Goal: Information Seeking & Learning: Learn about a topic

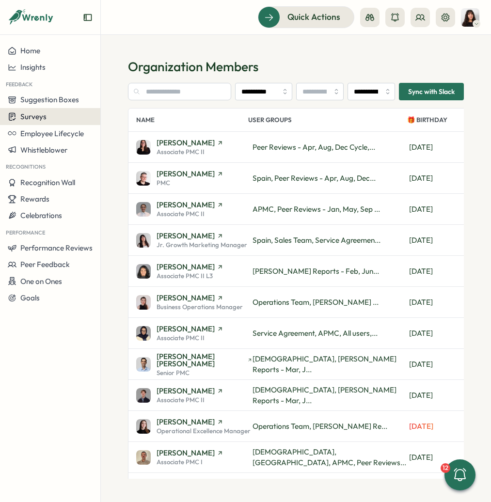
click at [43, 118] on span "Surveys" at bounding box center [33, 116] width 26 height 9
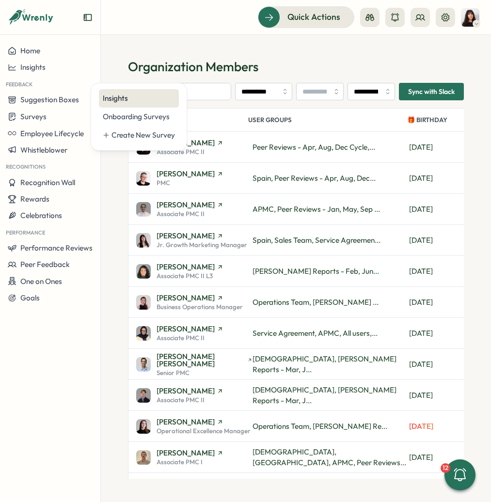
click at [143, 94] on div "Insights" at bounding box center [139, 98] width 72 height 11
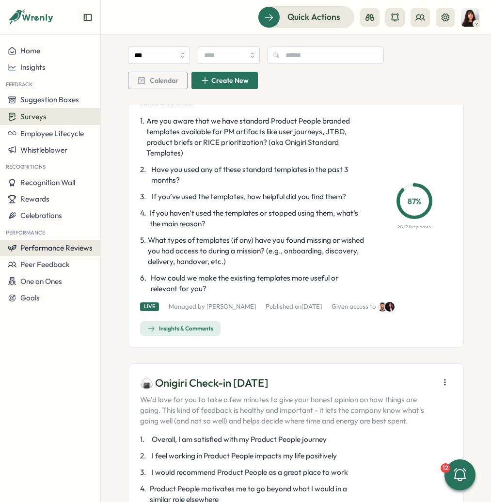
scroll to position [119, 0]
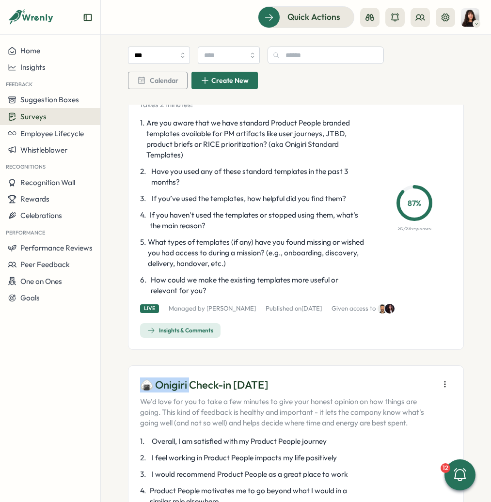
drag, startPoint x: 137, startPoint y: 388, endPoint x: 278, endPoint y: 379, distance: 140.8
copy p "🍙 Onigiri Check-in [DATE]"
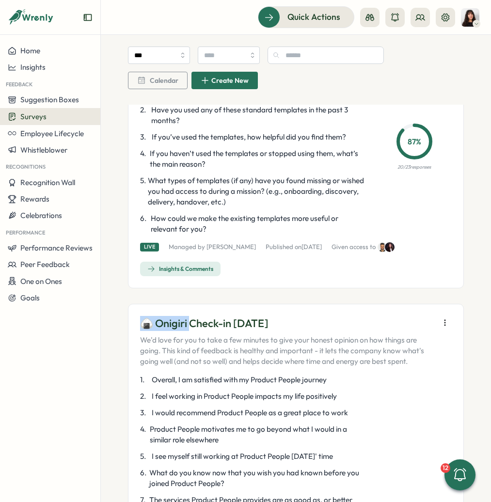
scroll to position [181, 0]
drag, startPoint x: 375, startPoint y: 401, endPoint x: 375, endPoint y: 391, distance: 9.7
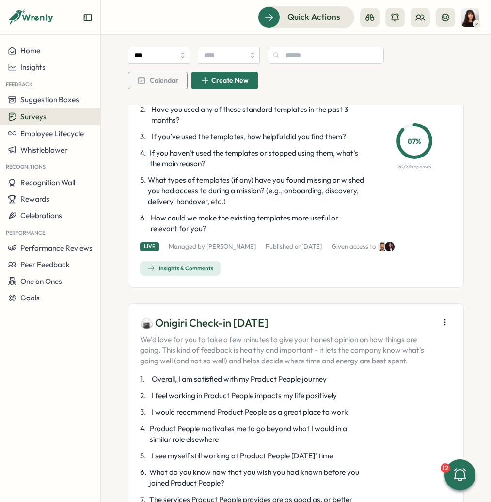
click at [369, 353] on p "We'd love for you to take a few minutes to give your honest opinion on how thin…" at bounding box center [287, 350] width 294 height 32
click at [441, 319] on icon "button" at bounding box center [445, 322] width 10 height 10
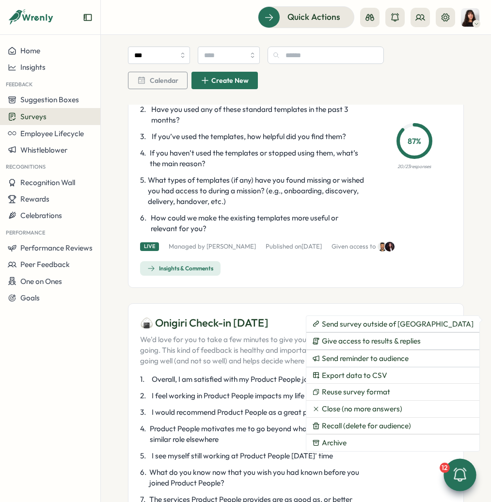
click at [463, 480] on icon at bounding box center [460, 475] width 16 height 16
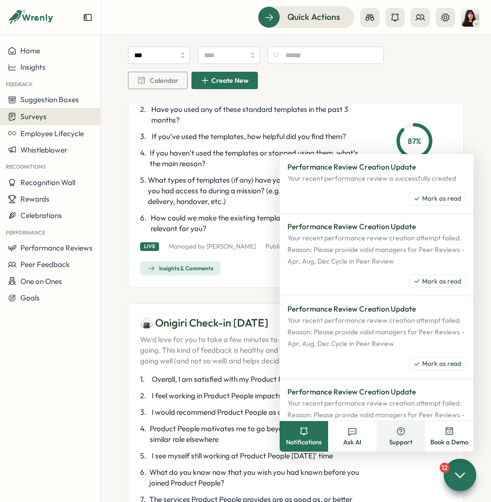
click at [395, 435] on button "Support" at bounding box center [400, 436] width 48 height 31
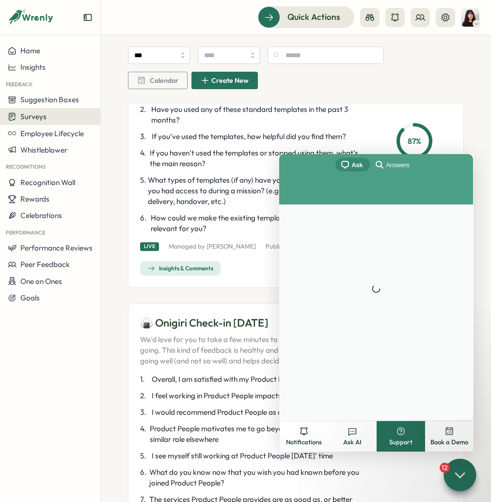
scroll to position [0, 0]
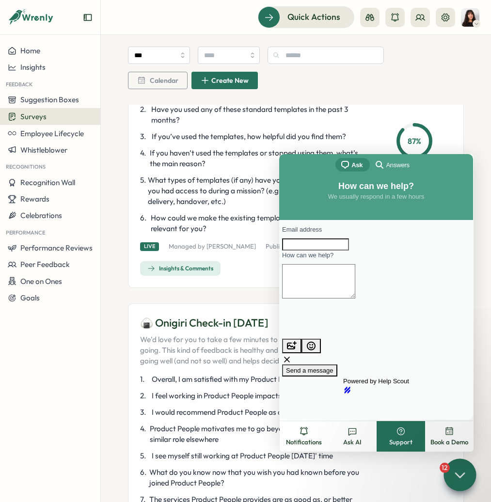
click at [390, 173] on div "chat-square Ask search-medium Answers" at bounding box center [376, 165] width 194 height 23
click at [391, 167] on span "Answers" at bounding box center [397, 165] width 23 height 10
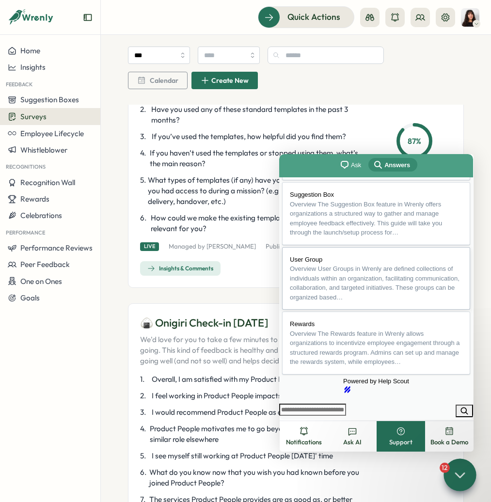
scroll to position [254, 0]
type input "*******"
click button "search" at bounding box center [463, 411] width 17 height 13
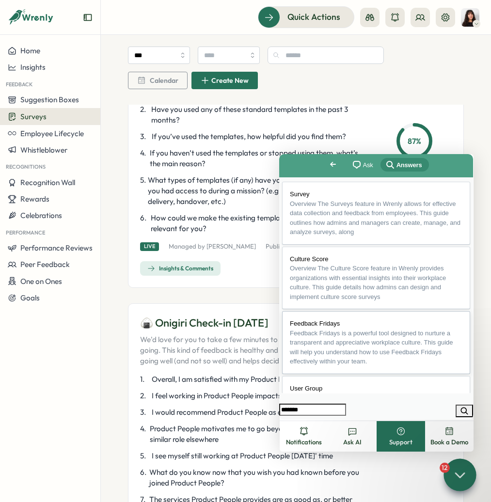
scroll to position [0, 0]
click at [335, 224] on span "Overview The Surveys feature in Wrenly allows for effective data collection and…" at bounding box center [375, 219] width 171 height 36
click at [299, 434] on button "u" at bounding box center [289, 441] width 19 height 15
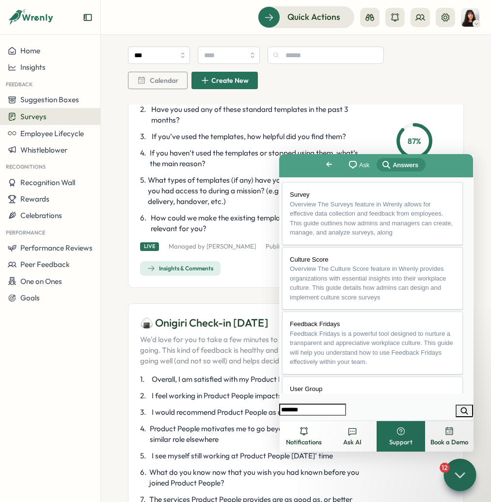
click at [299, 434] on button "b" at bounding box center [289, 441] width 19 height 15
drag, startPoint x: 299, startPoint y: 240, endPoint x: 372, endPoint y: 343, distance: 125.7
copy div "Data and Reports Survey Management : Access all surveys through the admin dashb…"
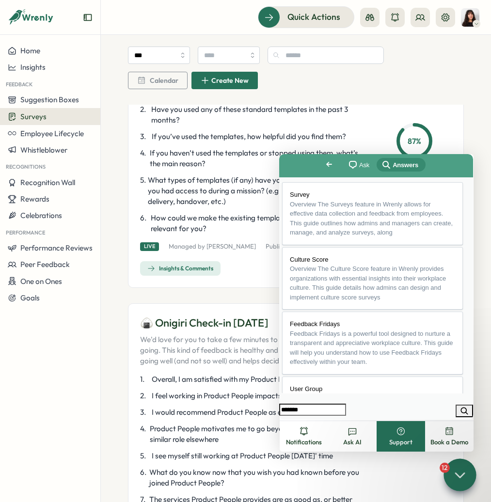
click at [43, 116] on span "Surveys" at bounding box center [33, 116] width 26 height 9
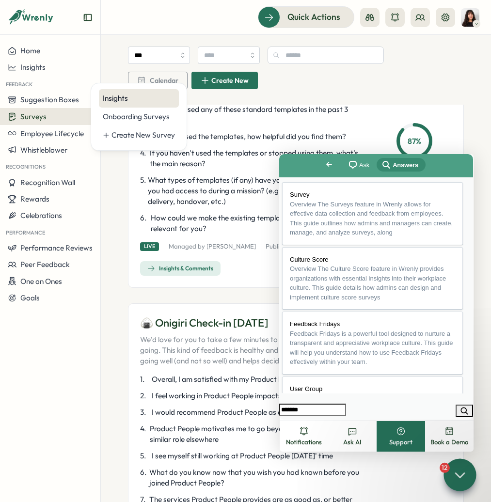
click at [114, 97] on div "Insights" at bounding box center [139, 98] width 72 height 11
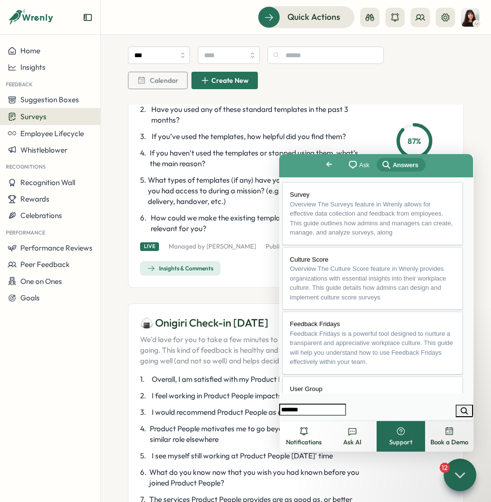
click at [297, 420] on button "Close" at bounding box center [288, 426] width 17 height 13
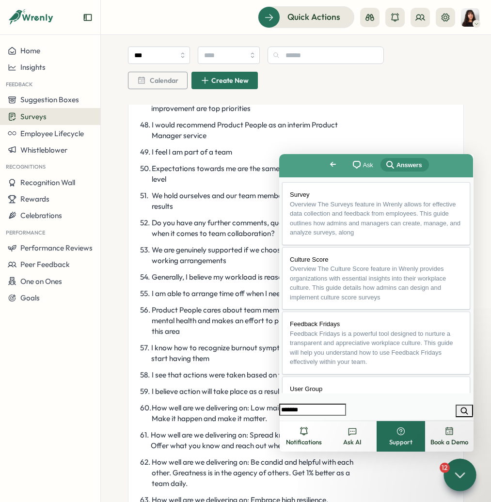
scroll to position [1641, 0]
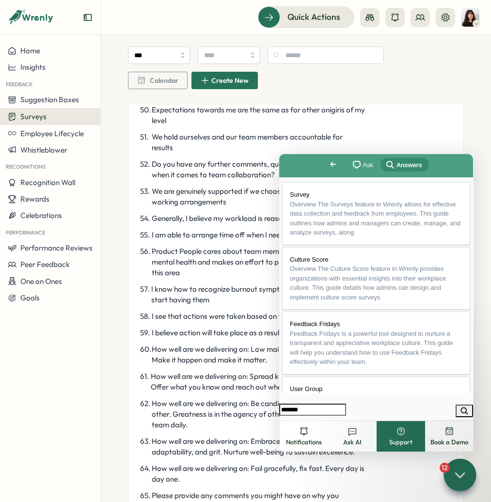
click at [465, 484] on div at bounding box center [459, 474] width 32 height 32
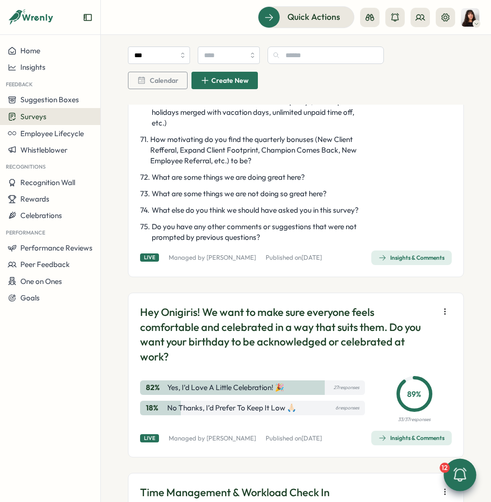
scroll to position [2160, 0]
click at [391, 439] on div "Insights & Comments" at bounding box center [411, 439] width 66 height 8
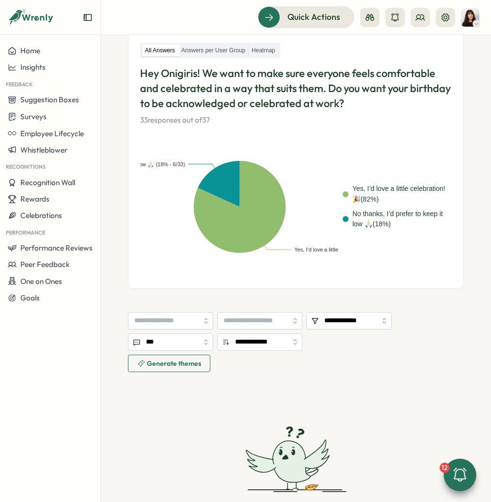
scroll to position [165, 0]
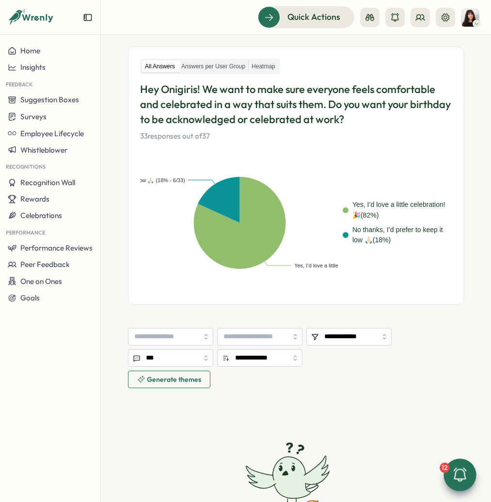
click at [179, 383] on span "Generate themes" at bounding box center [174, 379] width 54 height 7
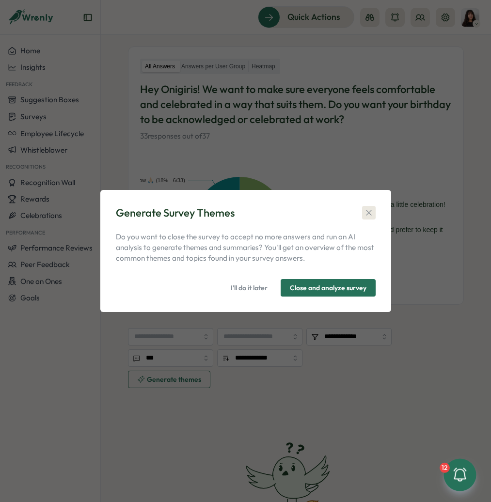
click at [370, 213] on icon "button" at bounding box center [369, 213] width 10 height 10
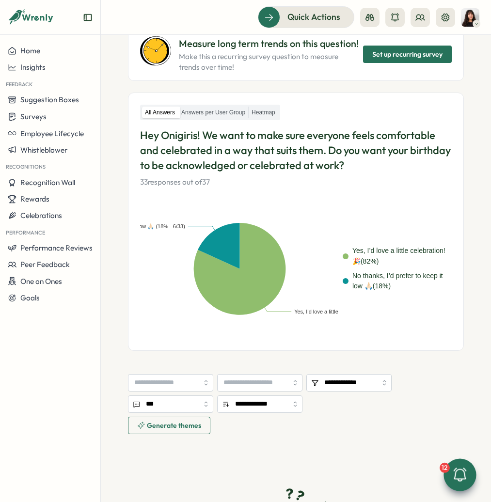
scroll to position [0, 0]
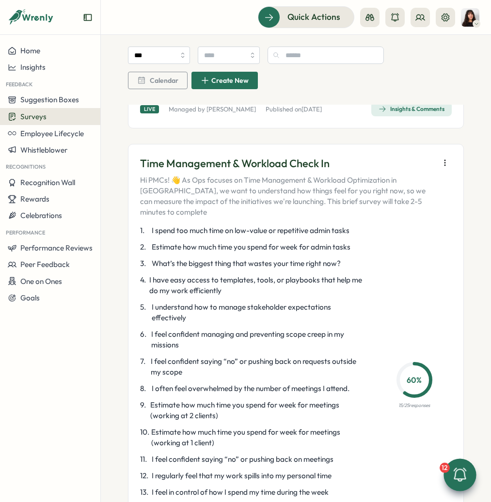
scroll to position [2575, 0]
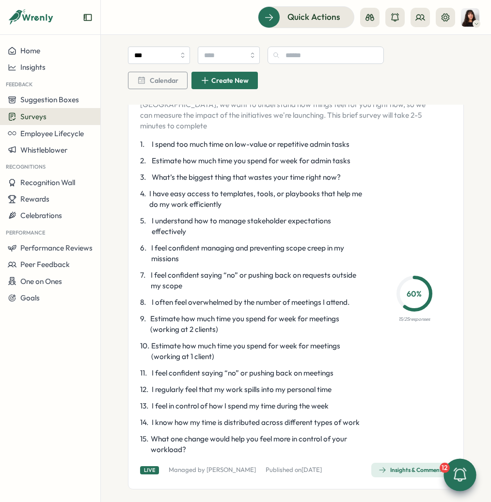
click at [395, 466] on div "Insights & Comments" at bounding box center [411, 470] width 66 height 8
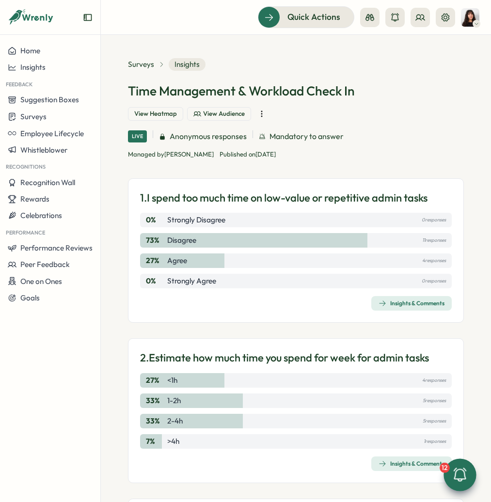
click at [259, 109] on icon "button" at bounding box center [262, 114] width 10 height 10
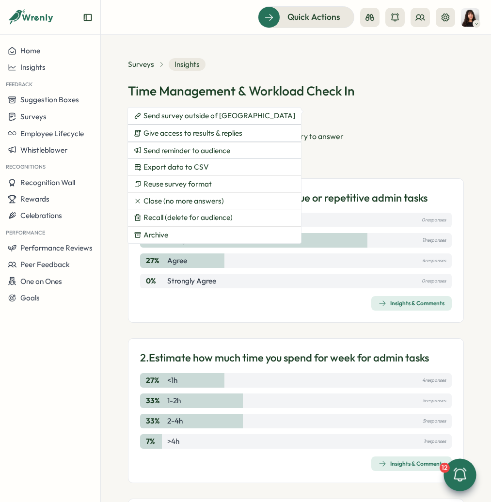
click at [377, 98] on div "Time Management & Workload Check In View Heatmap View Audience" at bounding box center [296, 101] width 336 height 38
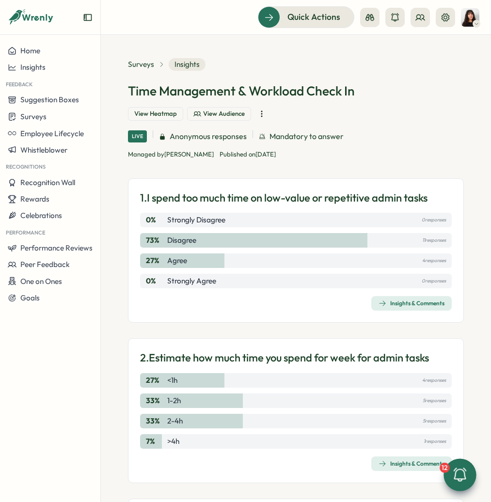
click at [163, 117] on span "View Heatmap" at bounding box center [155, 113] width 43 height 9
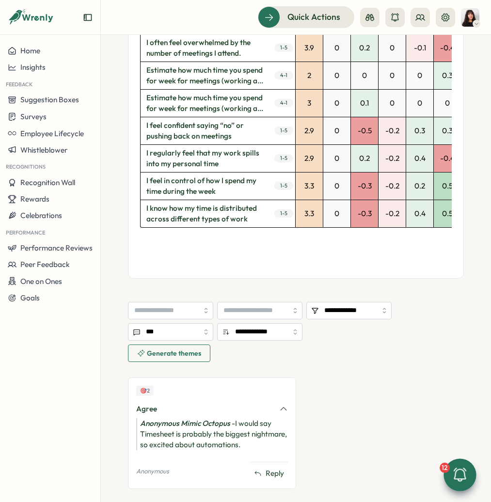
scroll to position [643, 0]
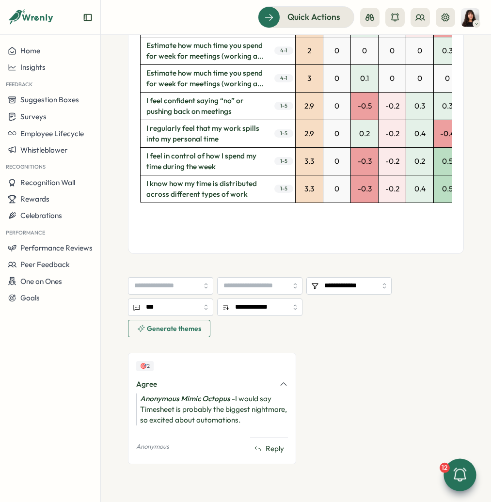
click at [164, 328] on span "Generate themes" at bounding box center [174, 328] width 54 height 7
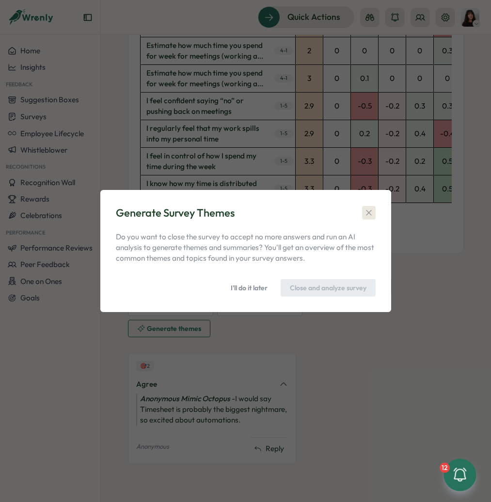
click at [364, 216] on icon "button" at bounding box center [369, 213] width 10 height 10
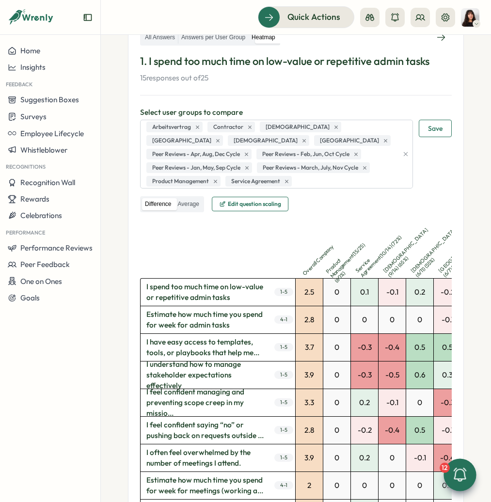
scroll to position [0, 0]
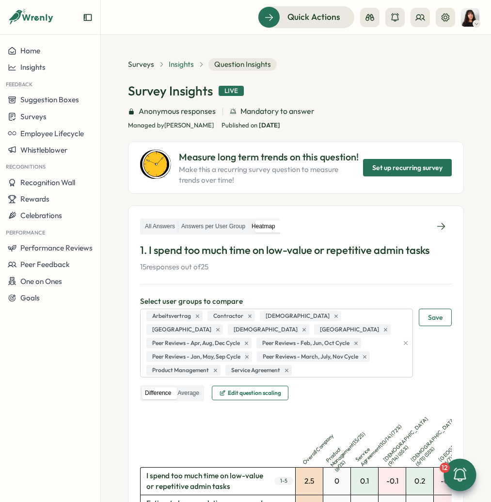
click at [178, 59] on span "Insights" at bounding box center [181, 64] width 25 height 11
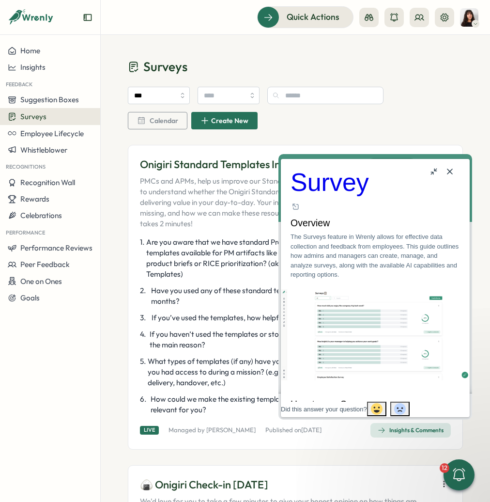
click at [453, 165] on button "Close" at bounding box center [450, 172] width 16 height 16
